Goal: Transaction & Acquisition: Purchase product/service

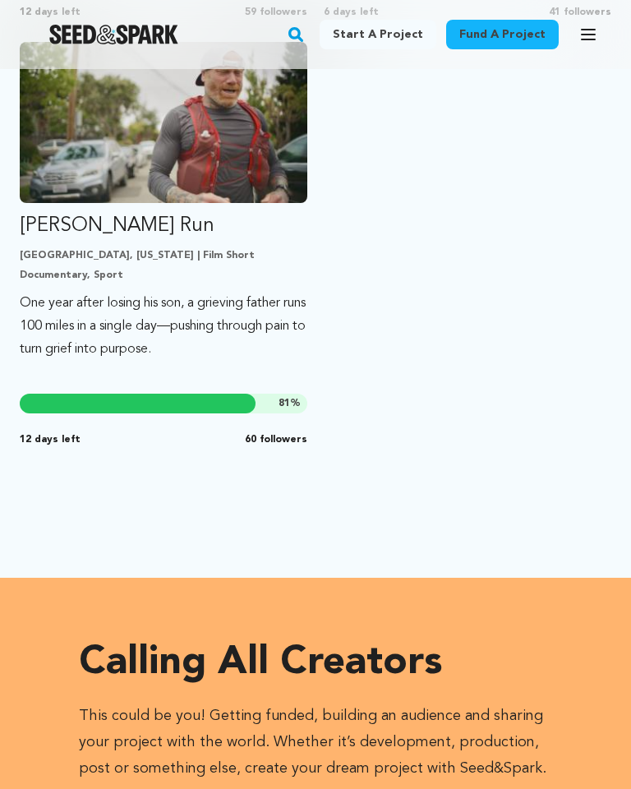
scroll to position [1984, 0]
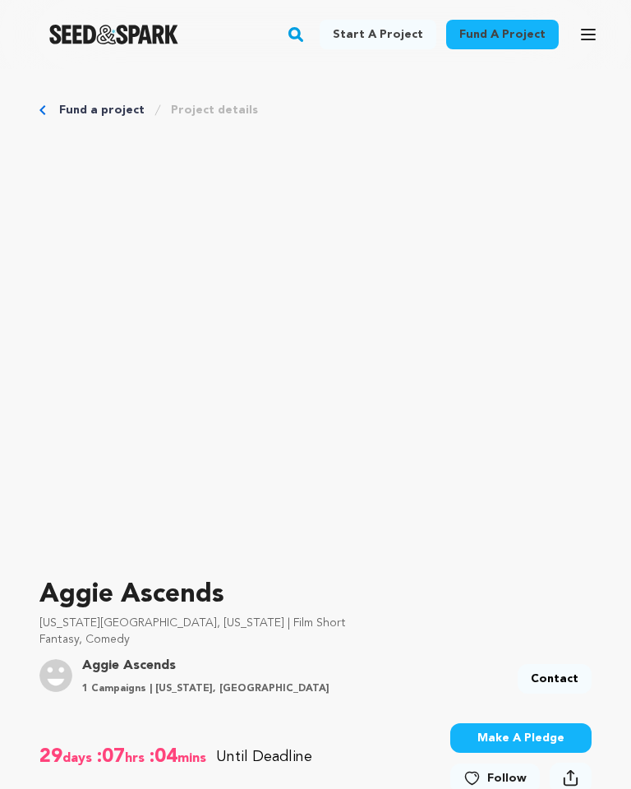
click at [512, 735] on button "Make A Pledge" at bounding box center [521, 739] width 141 height 30
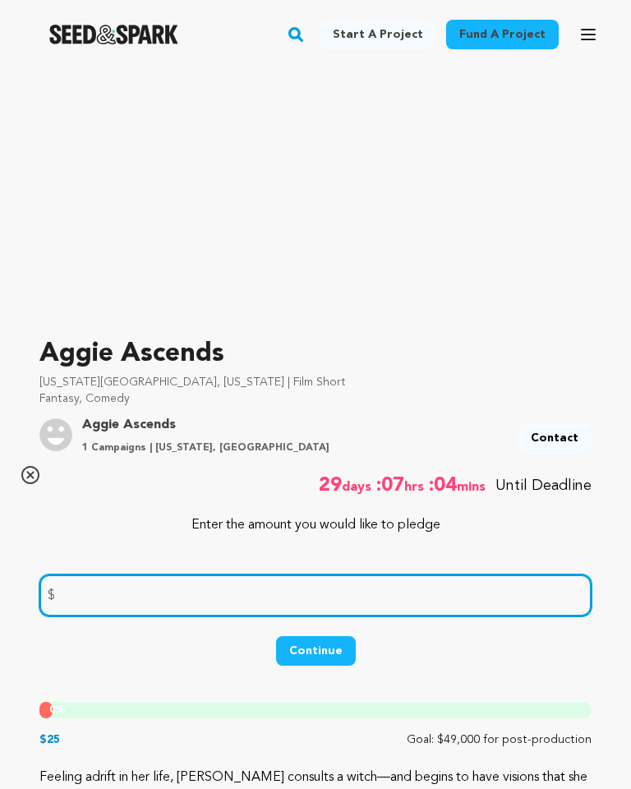
scroll to position [241, 0]
click at [83, 590] on input "number" at bounding box center [315, 596] width 553 height 42
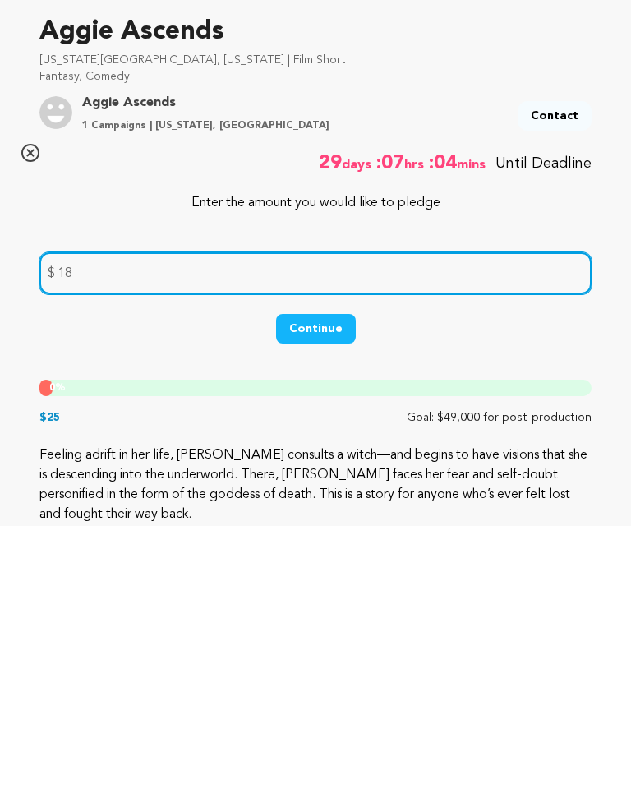
type input "18"
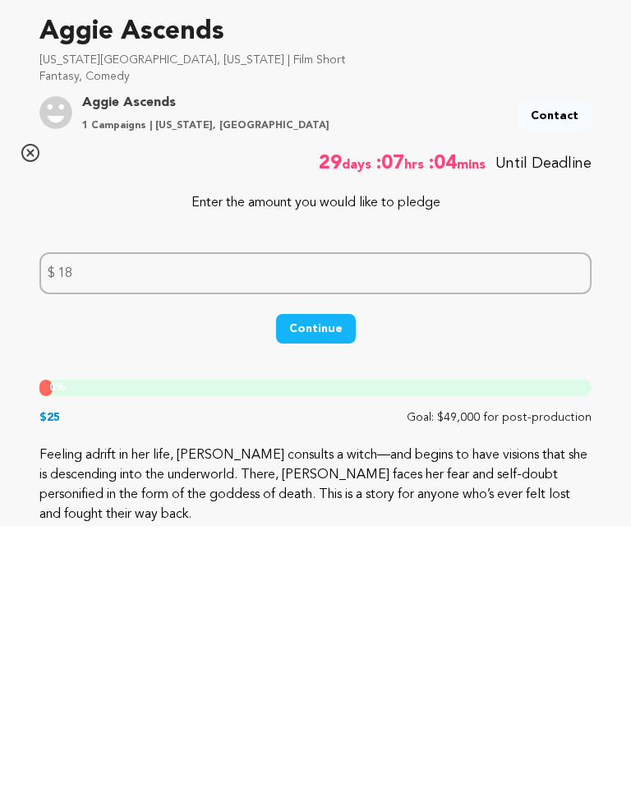
click at [312, 577] on button "Continue" at bounding box center [316, 592] width 80 height 30
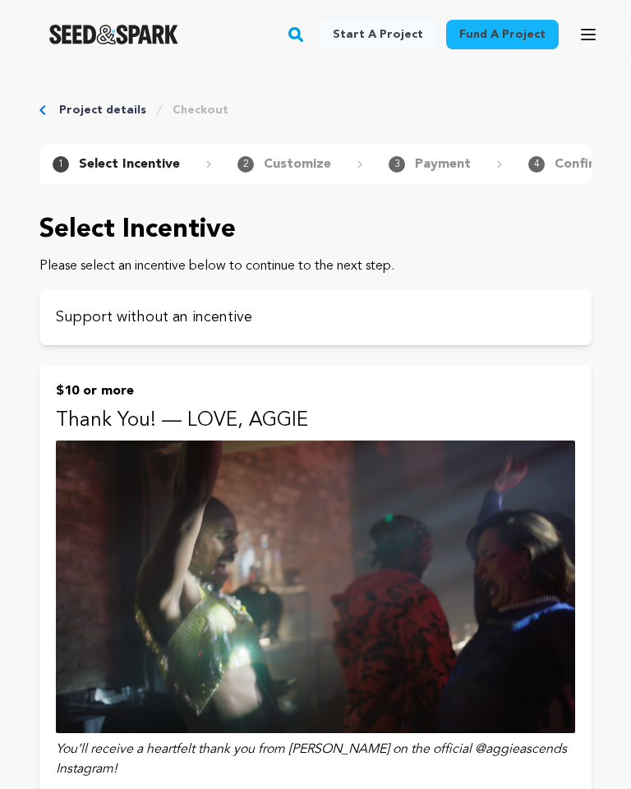
click at [0, 169] on div "1 Select Incentive 2 Customize 3 Payment 4 Confirmation" at bounding box center [315, 164] width 631 height 39
